Goal: Task Accomplishment & Management: Complete application form

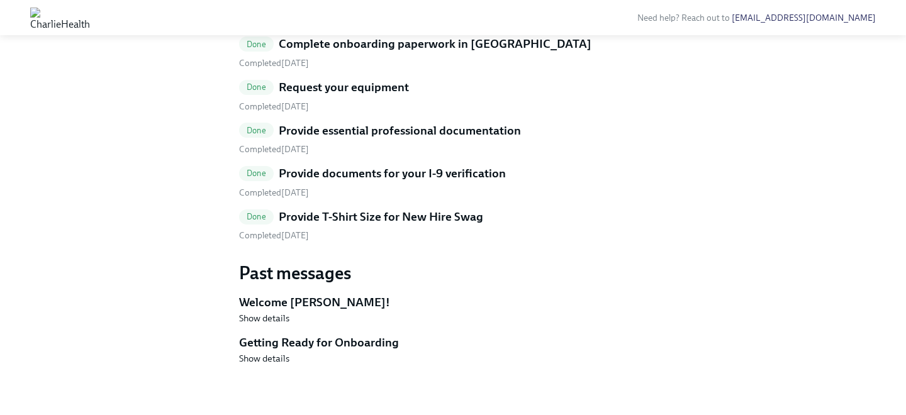
scroll to position [767, 0]
click at [368, 225] on h5 "Provide T-Shirt Size for New Hire Swag" at bounding box center [381, 217] width 205 height 16
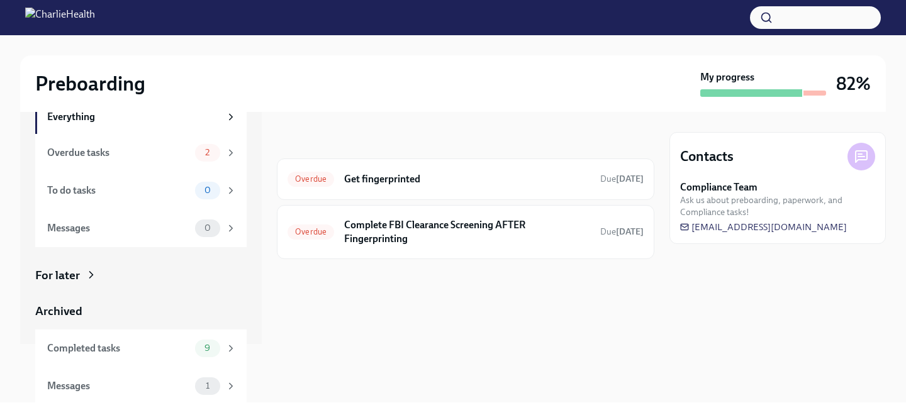
scroll to position [61, 0]
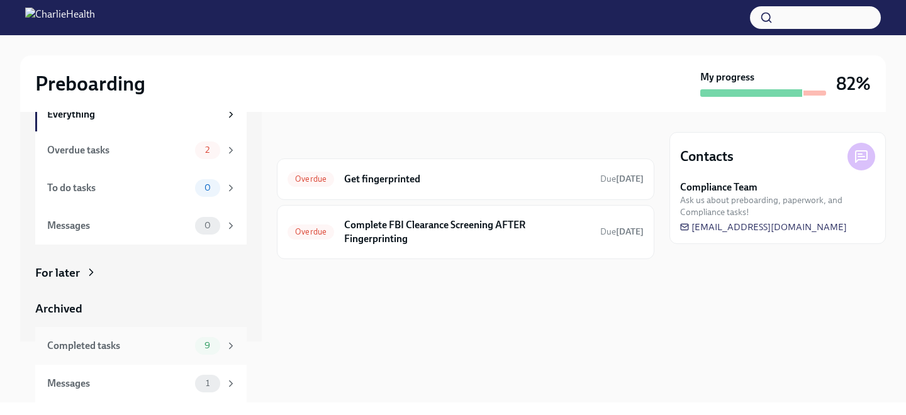
click at [179, 333] on div "Completed tasks 9" at bounding box center [141, 346] width 212 height 38
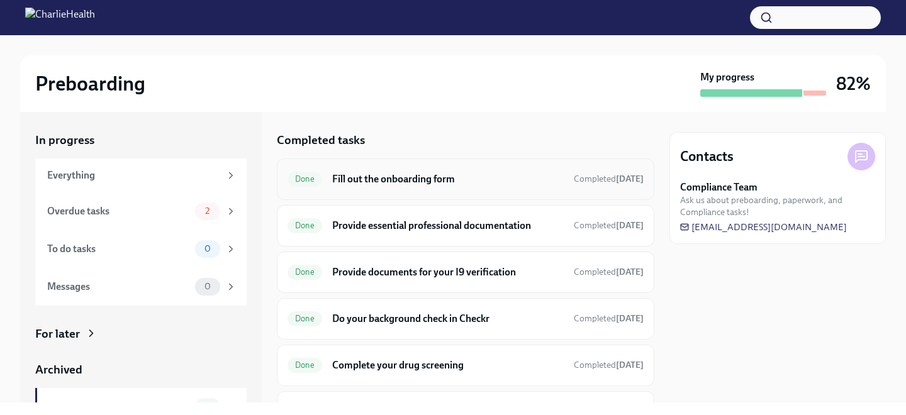
click at [427, 186] on h6 "Fill out the onboarding form" at bounding box center [448, 179] width 232 height 14
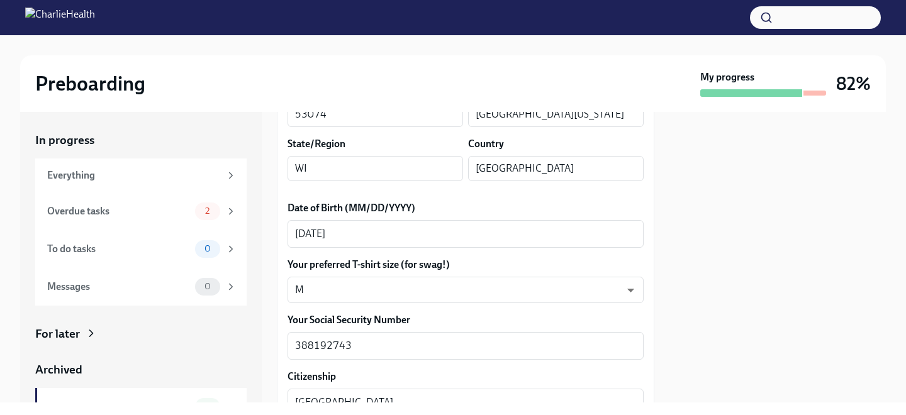
scroll to position [541, 0]
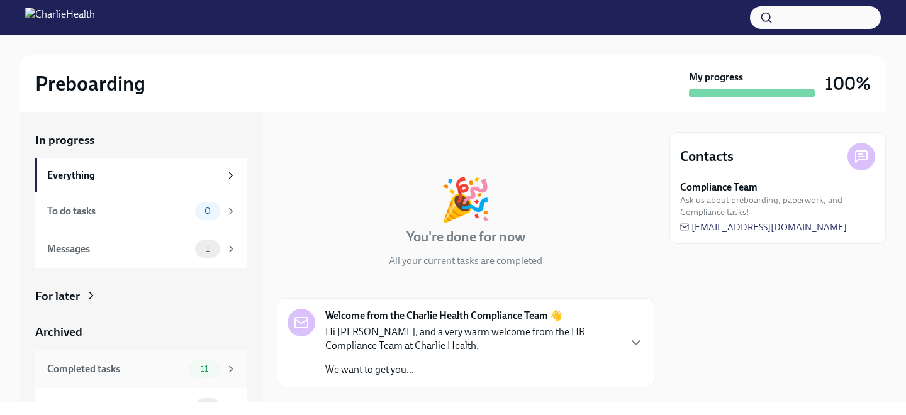
click at [158, 371] on div "Completed tasks" at bounding box center [115, 370] width 137 height 14
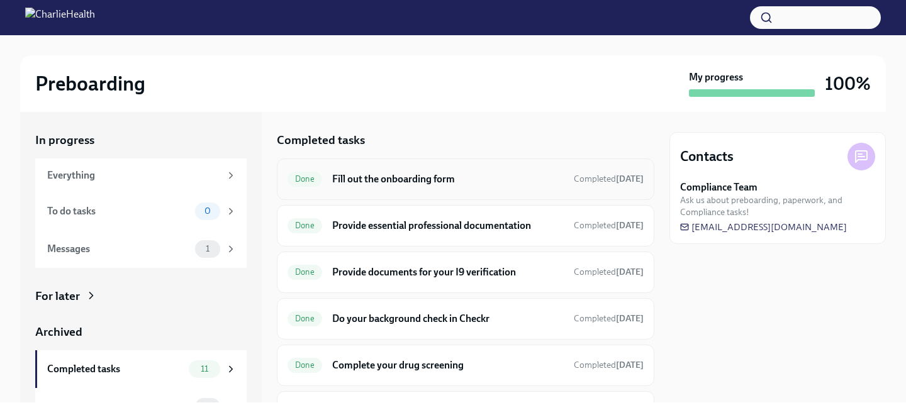
click at [370, 174] on h6 "Fill out the onboarding form" at bounding box center [448, 179] width 232 height 14
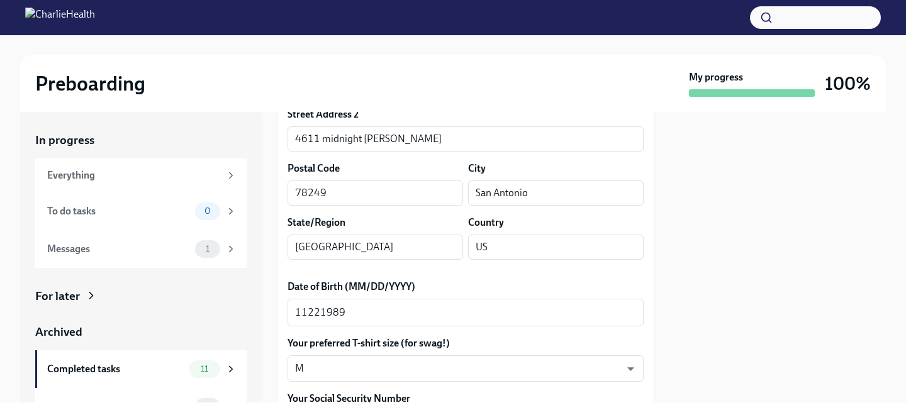
scroll to position [458, 0]
